Goal: Use online tool/utility: Utilize a website feature to perform a specific function

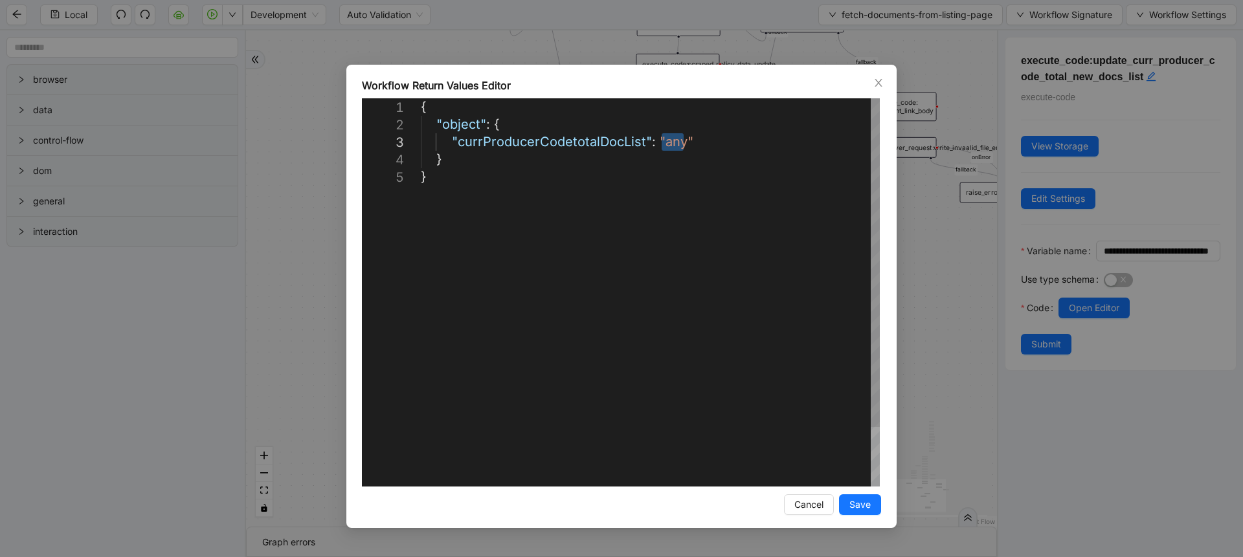
scroll to position [0, 7]
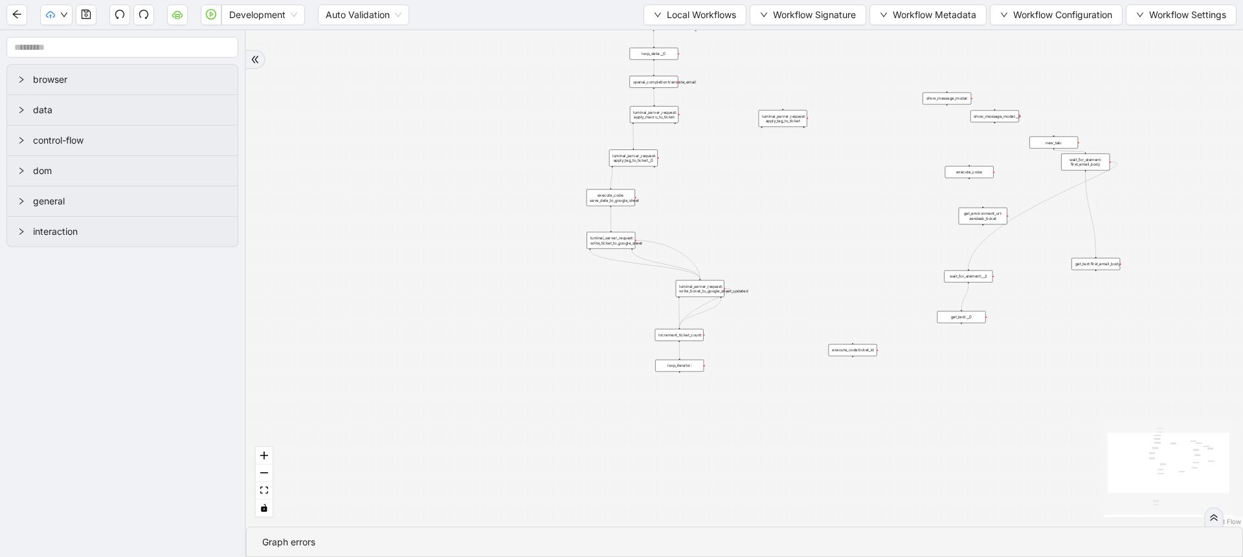
drag, startPoint x: 467, startPoint y: 102, endPoint x: 451, endPoint y: 264, distance: 163.3
click at [451, 264] on div "trigger luminai_server_request: loop_data:__0 new_tab: close_tab: wait_for_elem…" at bounding box center [744, 278] width 997 height 497
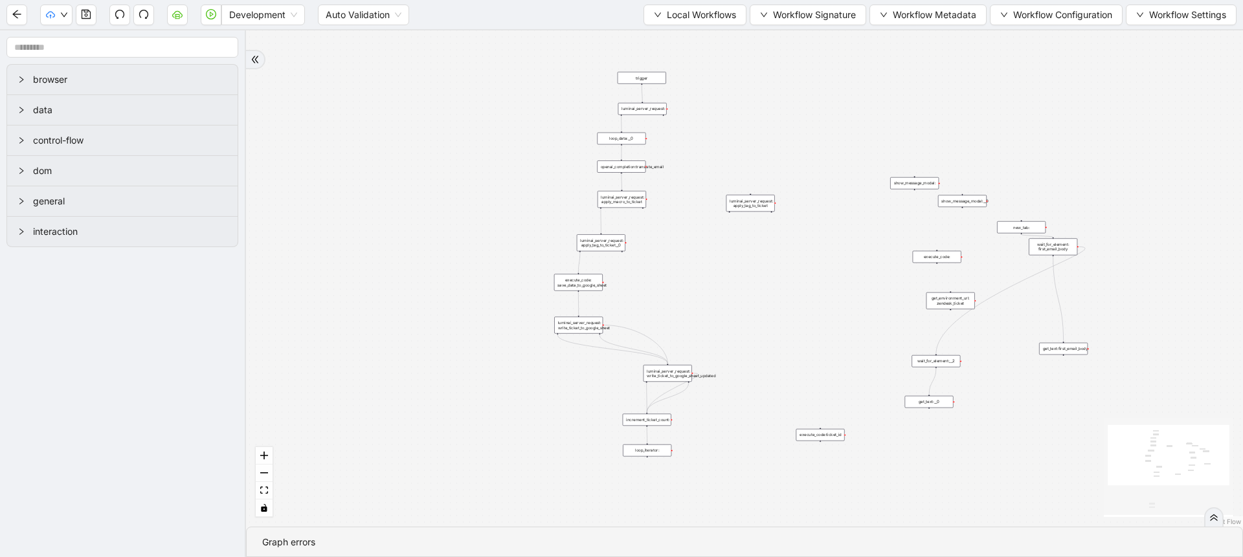
drag, startPoint x: 451, startPoint y: 264, endPoint x: 421, endPoint y: 350, distance: 90.7
click at [421, 350] on div "trigger luminai_server_request: loop_data:__0 new_tab: close_tab: wait_for_elem…" at bounding box center [744, 278] width 997 height 497
drag, startPoint x: 749, startPoint y: 200, endPoint x: 908, endPoint y: 147, distance: 167.9
click at [908, 147] on div "luminai_server_request: apply_tag_to_ticket" at bounding box center [910, 150] width 49 height 17
